Goal: Task Accomplishment & Management: Manage account settings

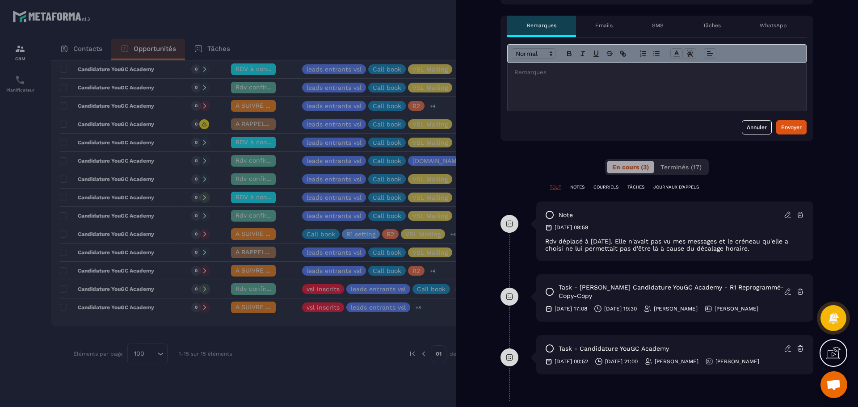
scroll to position [358, 0]
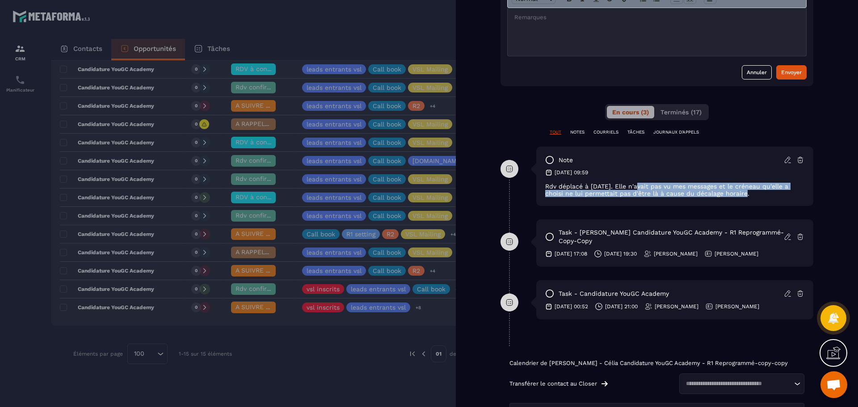
drag, startPoint x: 637, startPoint y: 184, endPoint x: 728, endPoint y: 210, distance: 94.4
click at [728, 210] on div "note [DATE] 09:59 Rdv déplacé à [DATE]. Elle n'avait pas vu mes messages et le …" at bounding box center [657, 183] width 313 height 73
click at [695, 215] on div "note [DATE] 09:59 Rdv déplacé à [DATE]. Elle n'avait pas vu mes messages et le …" at bounding box center [657, 183] width 313 height 73
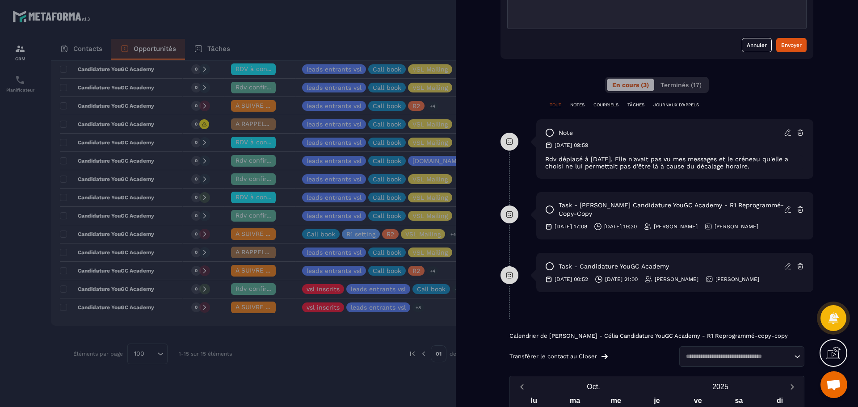
scroll to position [402, 0]
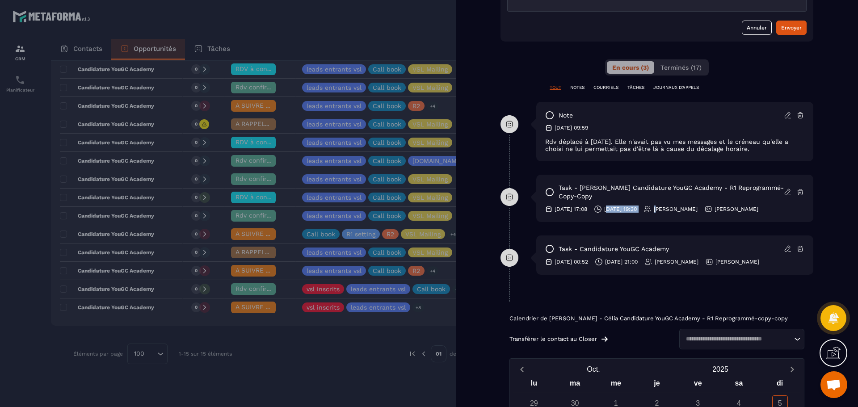
drag, startPoint x: 618, startPoint y: 201, endPoint x: 682, endPoint y: 201, distance: 63.5
click at [682, 205] on div "[DATE] 17:08 [DATE] 19:30 [PERSON_NAME] [PERSON_NAME]" at bounding box center [674, 209] width 259 height 8
click at [698, 206] on p "[PERSON_NAME]" at bounding box center [676, 209] width 44 height 7
click at [308, 189] on div at bounding box center [429, 203] width 858 height 407
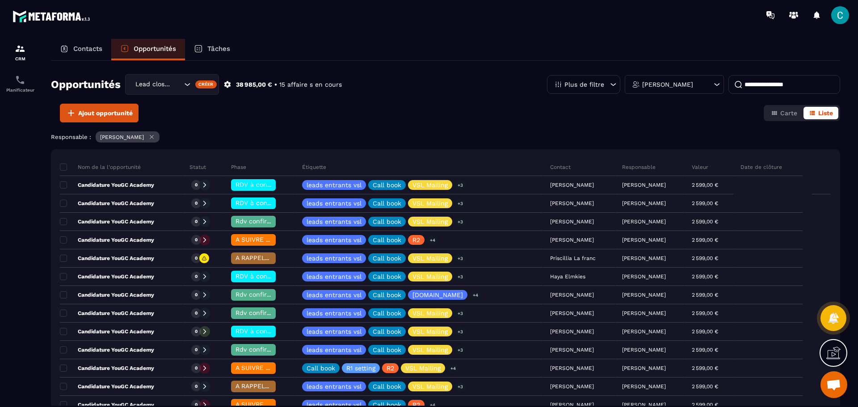
click at [224, 47] on p "Tâches" at bounding box center [218, 49] width 23 height 8
